Goal: Information Seeking & Learning: Find contact information

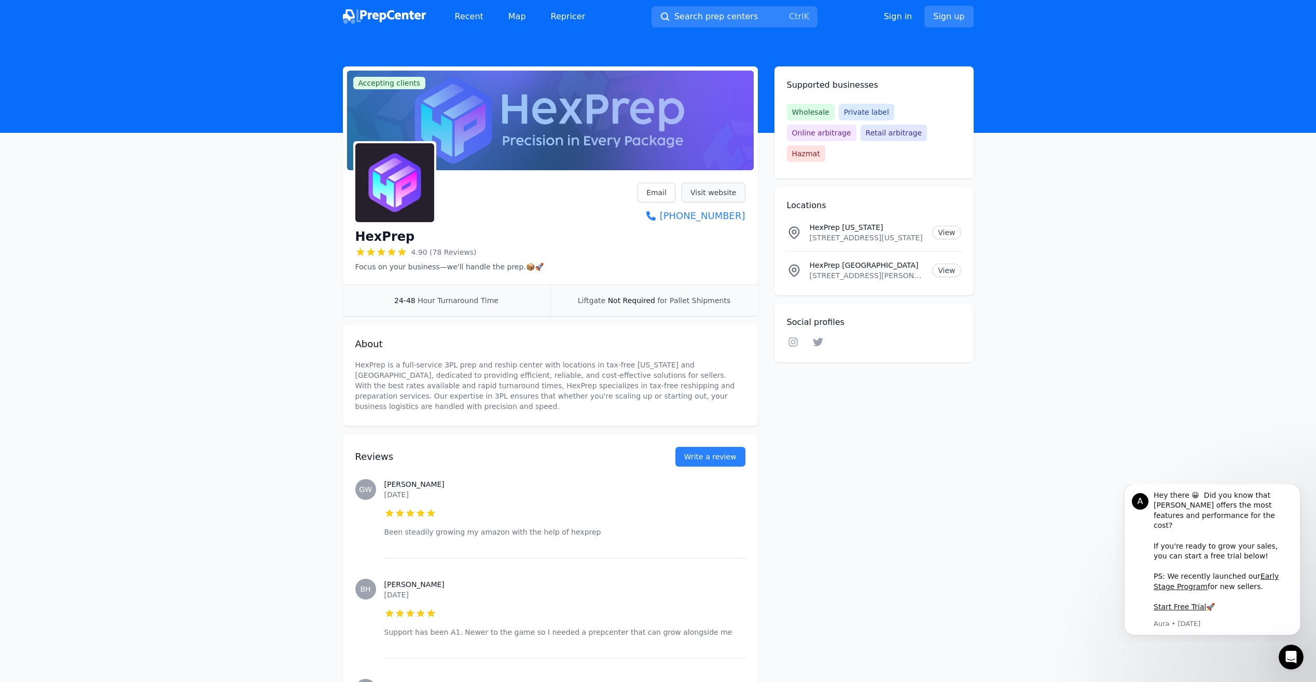
click at [709, 194] on link "Visit website" at bounding box center [714, 193] width 64 height 20
click at [744, 214] on div "HexPrep 4.90 (78 Reviews) Focus on your business—we'll handle the prep.📦🚀 Email…" at bounding box center [550, 229] width 415 height 110
copy link "[PHONE_NUMBER]"
click at [946, 226] on link "View" at bounding box center [946, 232] width 29 height 13
click at [949, 264] on link "View" at bounding box center [946, 270] width 29 height 13
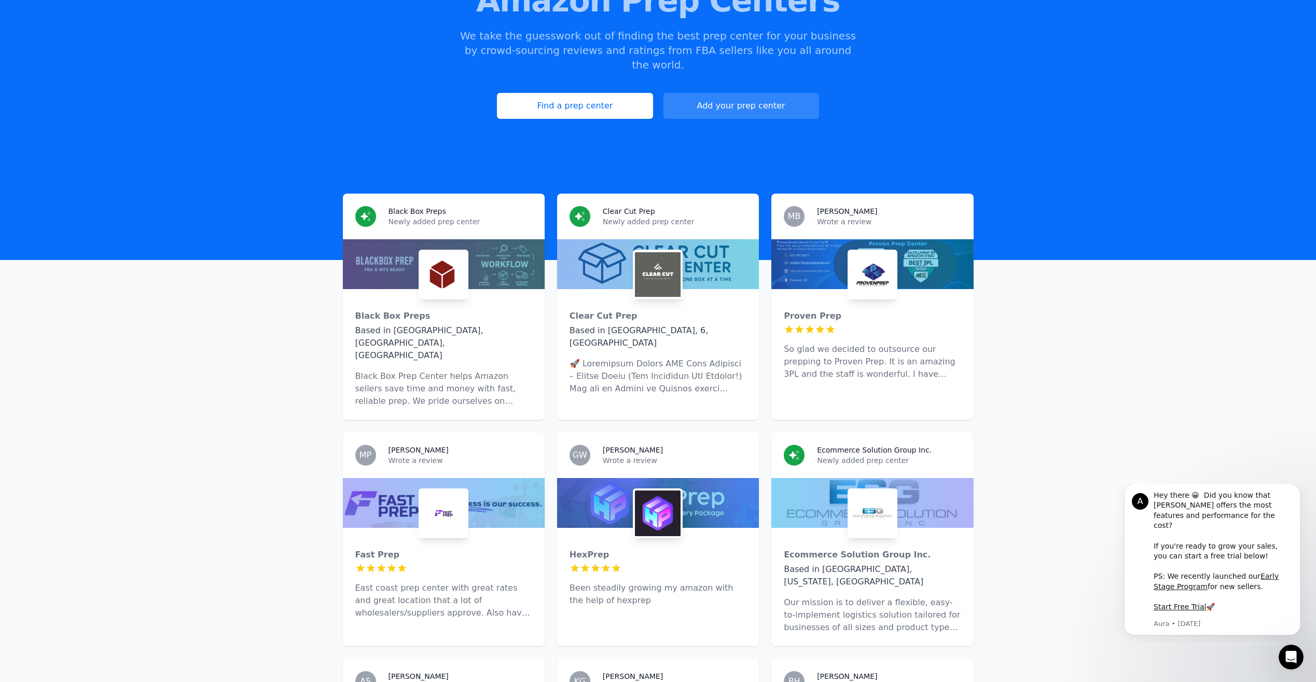
scroll to position [156, 0]
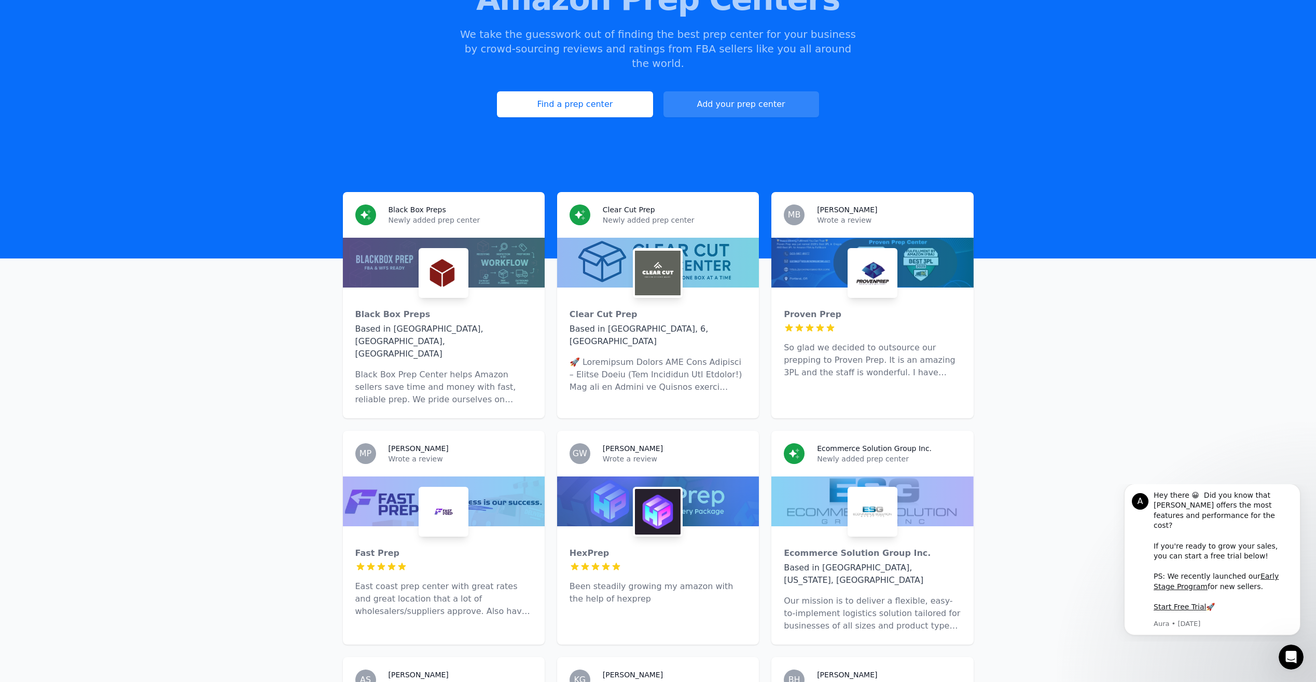
click at [579, 449] on span "GW" at bounding box center [580, 453] width 15 height 8
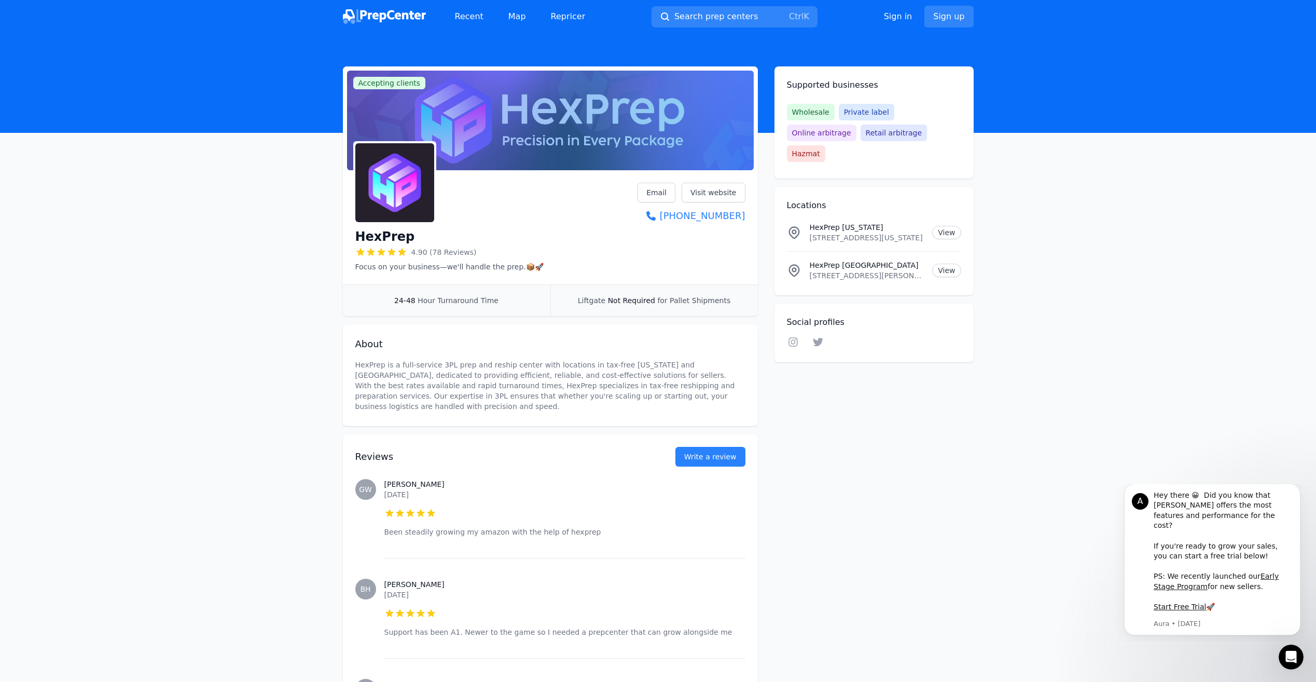
click at [370, 486] on span "GW" at bounding box center [365, 489] width 13 height 7
click at [368, 490] on span "GW" at bounding box center [365, 489] width 13 height 7
click at [369, 490] on span "GW" at bounding box center [365, 489] width 13 height 7
click at [381, 489] on div "GW [PERSON_NAME] [DATE] 5 out of 5 stars Been steadily growing my amazon with t…" at bounding box center [550, 508] width 390 height 100
drag, startPoint x: 381, startPoint y: 489, endPoint x: 407, endPoint y: 487, distance: 26.0
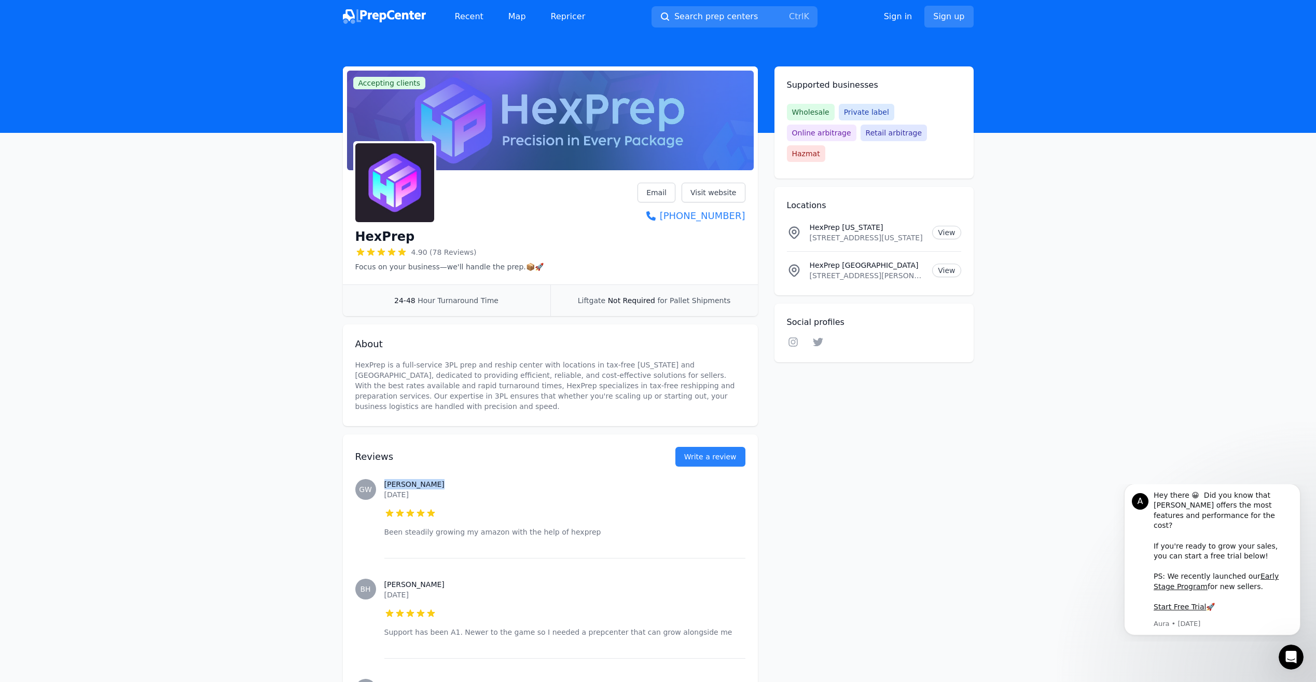
click at [407, 487] on h3 "[PERSON_NAME]" at bounding box center [564, 484] width 361 height 10
click at [403, 487] on h3 "[PERSON_NAME]" at bounding box center [564, 484] width 361 height 10
click at [513, 480] on div "[PERSON_NAME] [DATE] 5 out of 5 stars Been steadily growing my amazon with the …" at bounding box center [564, 508] width 361 height 100
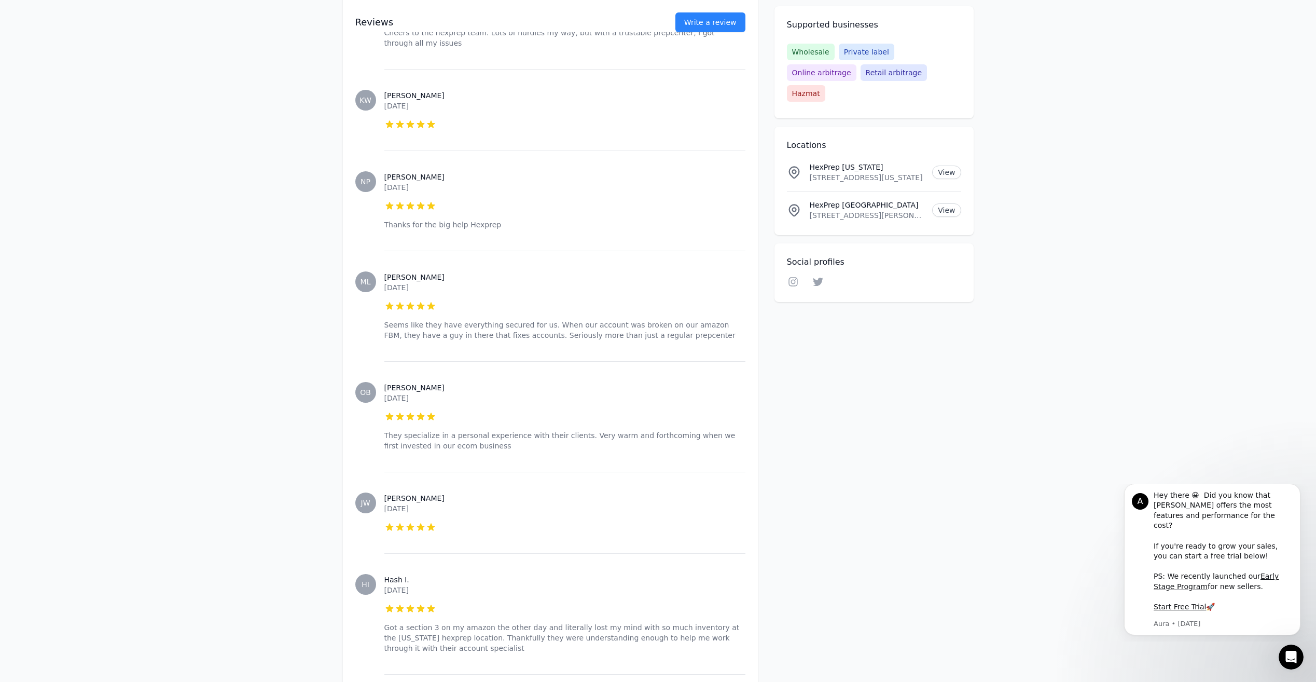
scroll to position [3061, 0]
